Goal: Task Accomplishment & Management: Manage account settings

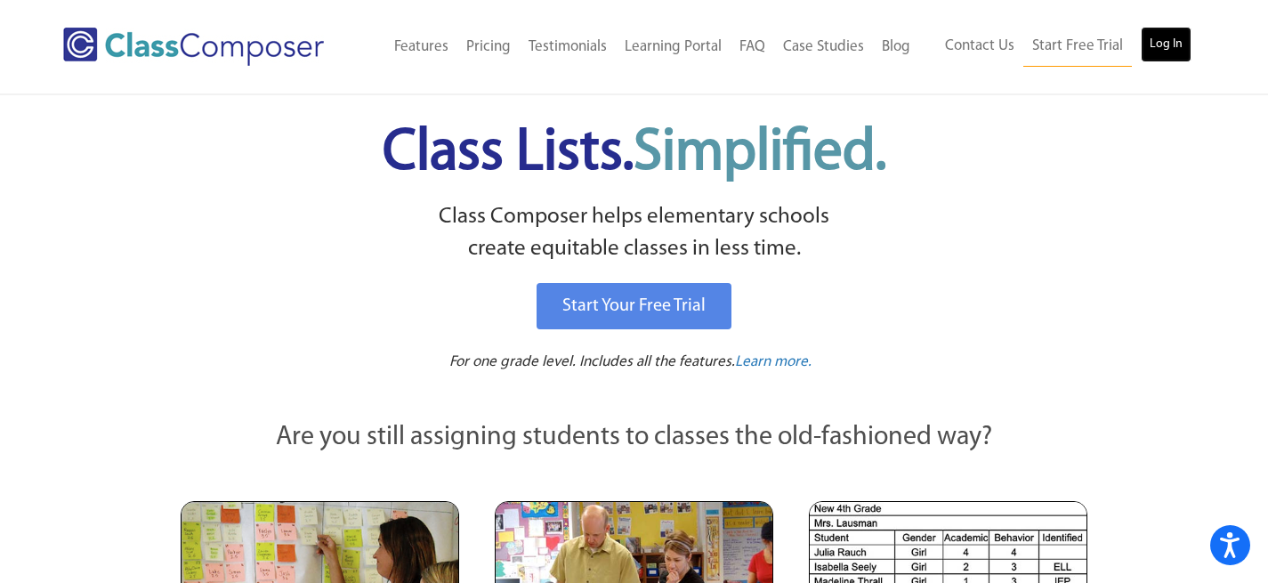
click at [1161, 38] on link "Log In" at bounding box center [1166, 45] width 51 height 36
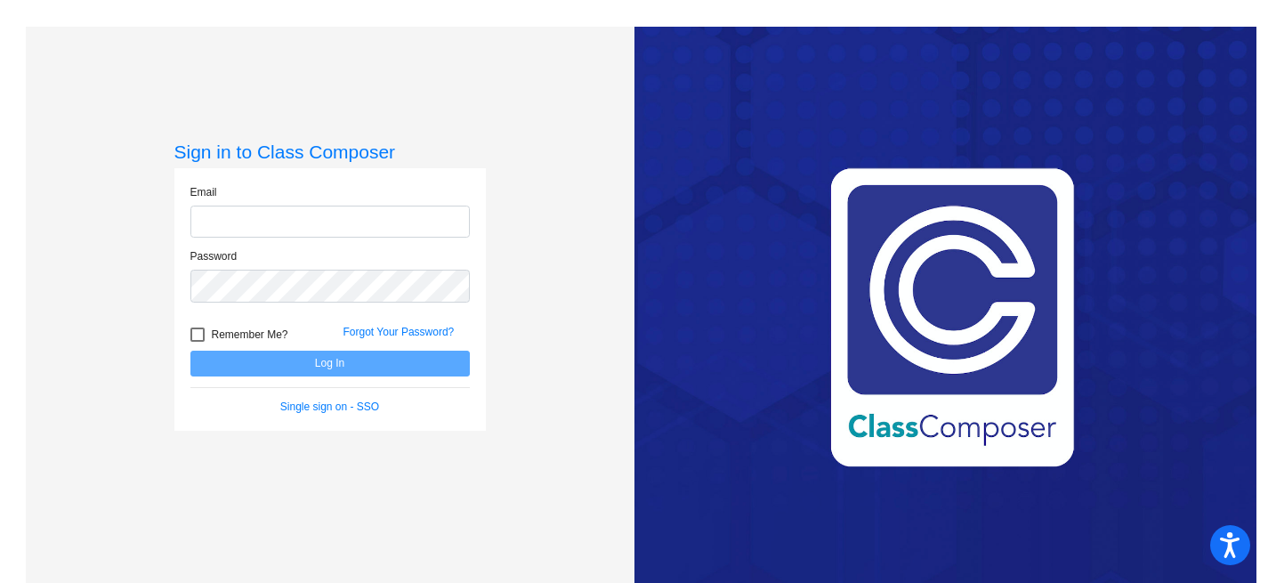
type input "[PERSON_NAME][EMAIL_ADDRESS][PERSON_NAME][DOMAIN_NAME]"
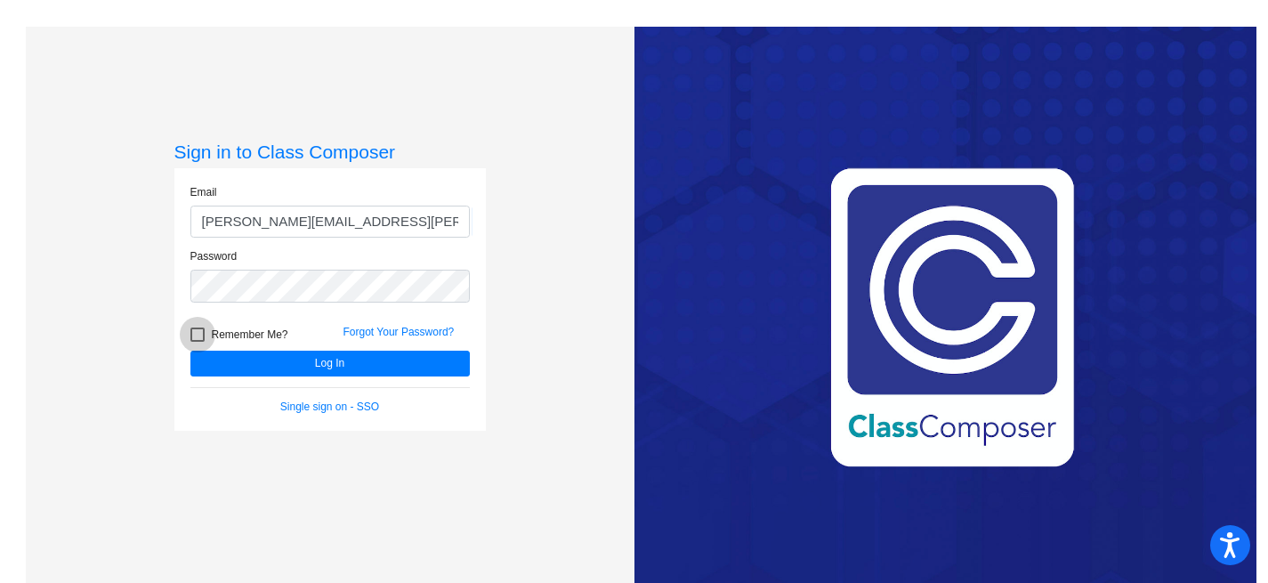
click at [196, 331] on div at bounding box center [197, 335] width 14 height 14
click at [197, 342] on input "Remember Me?" at bounding box center [197, 342] width 1 height 1
checkbox input "true"
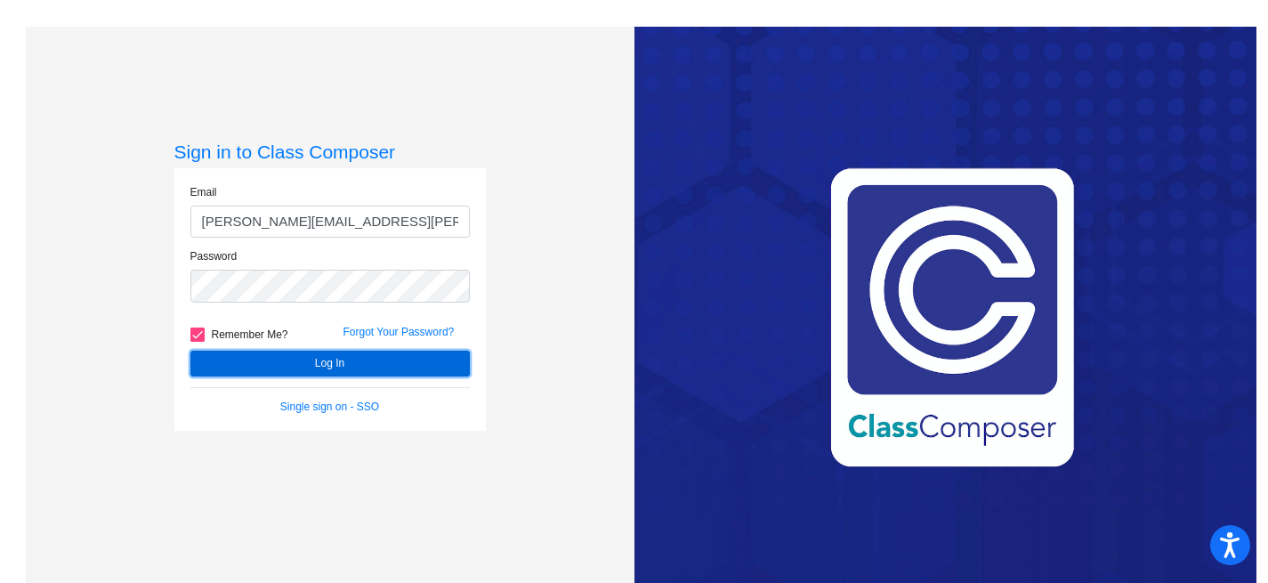
click at [328, 363] on button "Log In" at bounding box center [329, 364] width 279 height 26
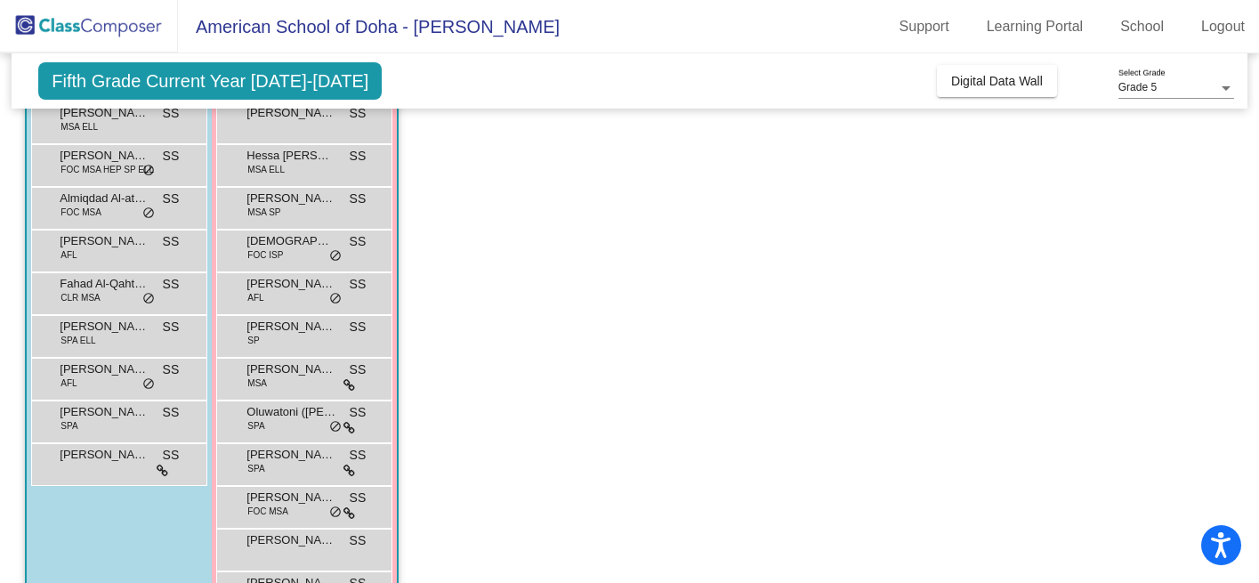
scroll to position [187, 0]
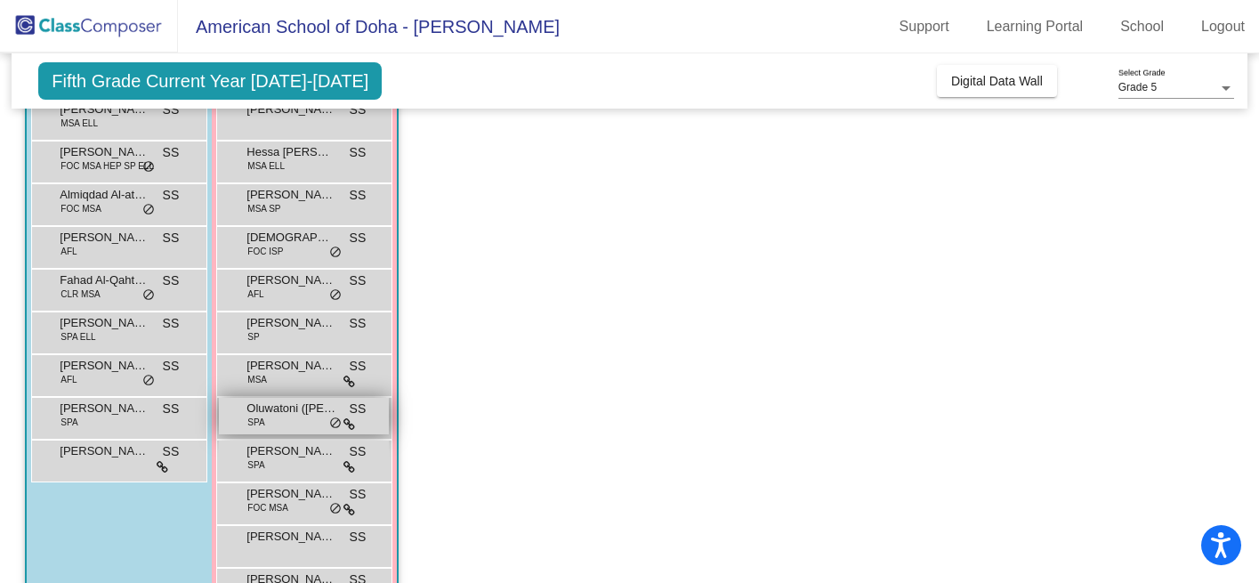
click at [317, 408] on span "Oluwatoni (Toni) Olabinjo" at bounding box center [291, 409] width 89 height 18
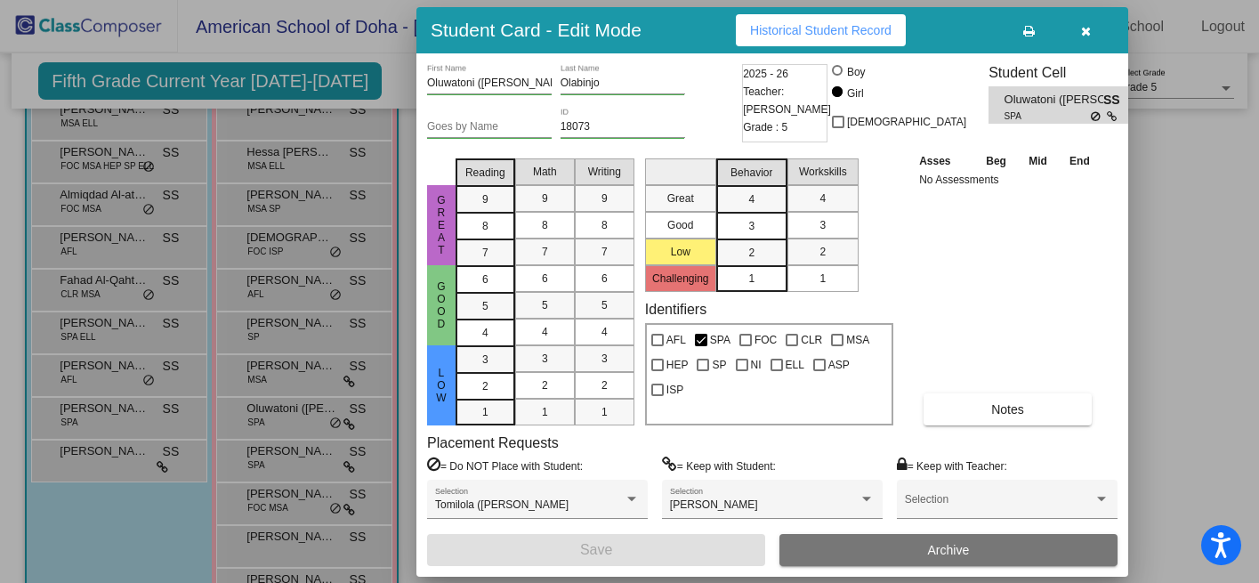
click at [1086, 33] on icon "button" at bounding box center [1086, 31] width 10 height 12
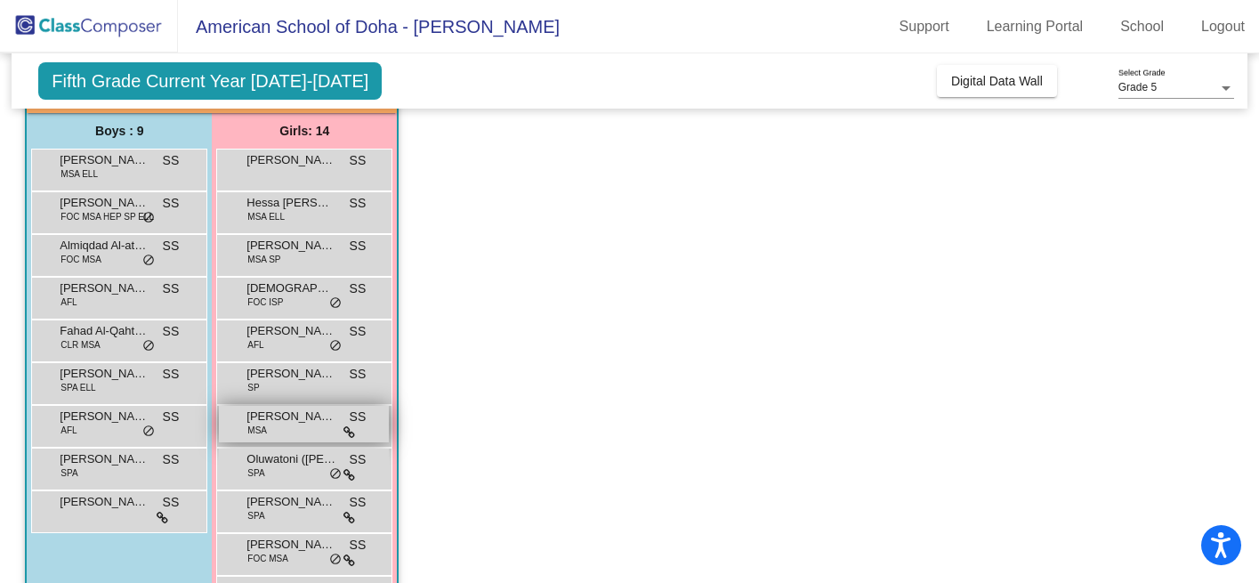
scroll to position [140, 0]
